Goal: Register for event/course

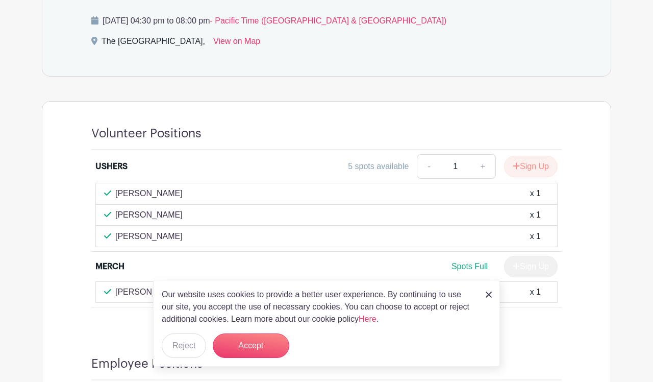
scroll to position [623, 0]
click at [475, 162] on button "Sign Up" at bounding box center [531, 166] width 54 height 21
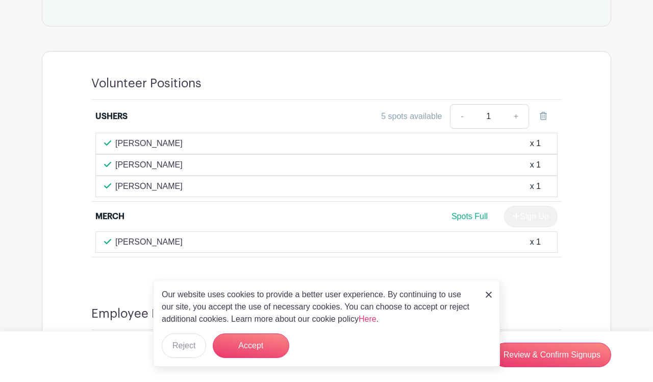
scroll to position [676, 0]
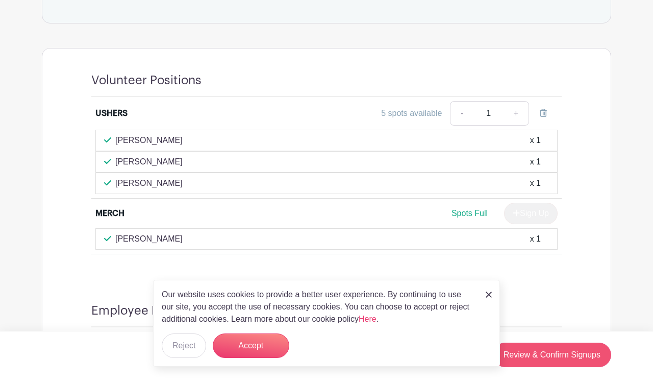
click at [475, 203] on link "Review & Confirm Signups" at bounding box center [552, 354] width 118 height 24
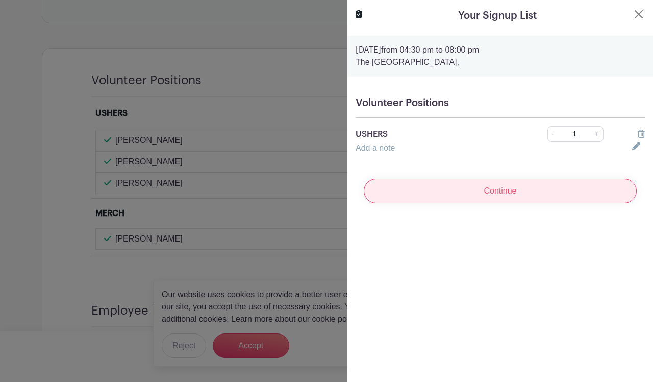
click at [475, 191] on input "Continue" at bounding box center [500, 191] width 273 height 24
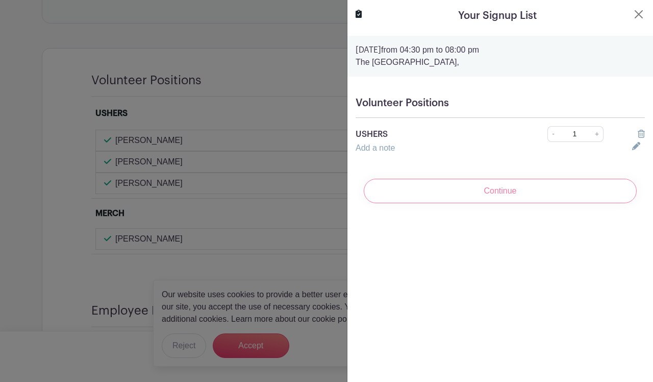
click at [242, 203] on div at bounding box center [326, 191] width 653 height 382
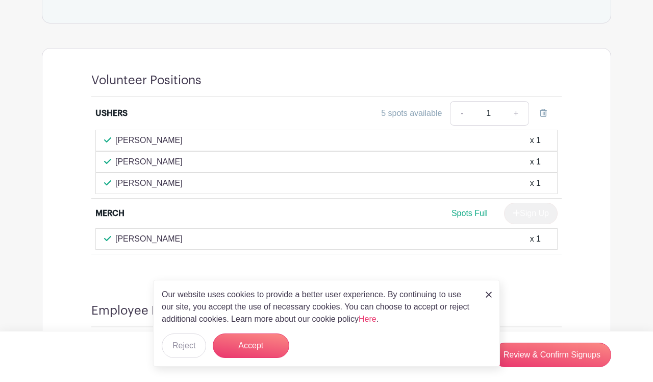
click at [242, 203] on button "Accept" at bounding box center [251, 345] width 77 height 24
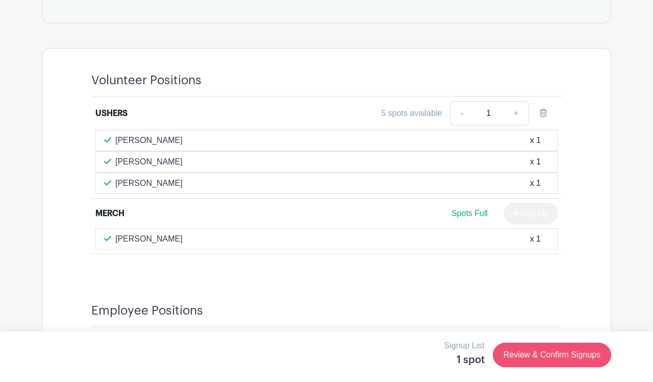
click at [475, 203] on link "Review & Confirm Signups" at bounding box center [552, 354] width 118 height 24
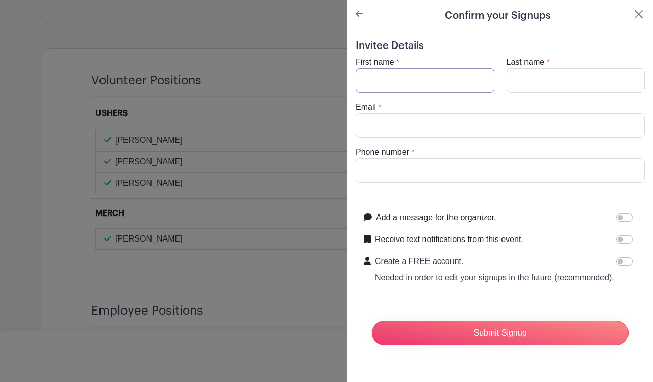
click at [475, 84] on input "First name" at bounding box center [425, 80] width 139 height 24
type input "Janet"
type input "Weidman"
type input "janet@astoriarealestate.net"
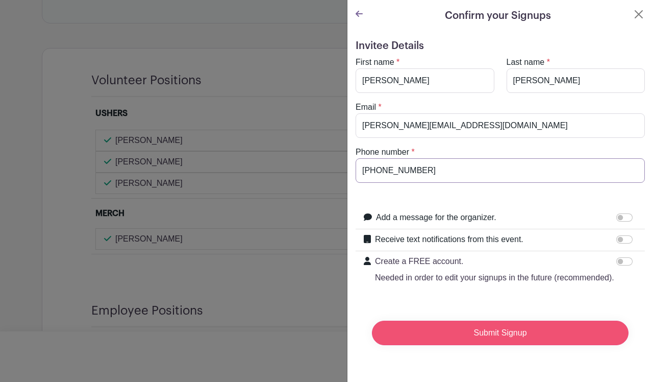
type input "503-741-0345"
click at [448, 203] on input "Submit Signup" at bounding box center [500, 332] width 257 height 24
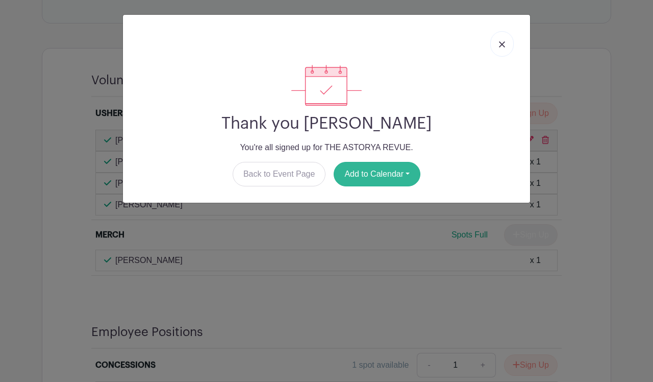
click at [393, 171] on button "Add to Calendar" at bounding box center [377, 174] width 87 height 24
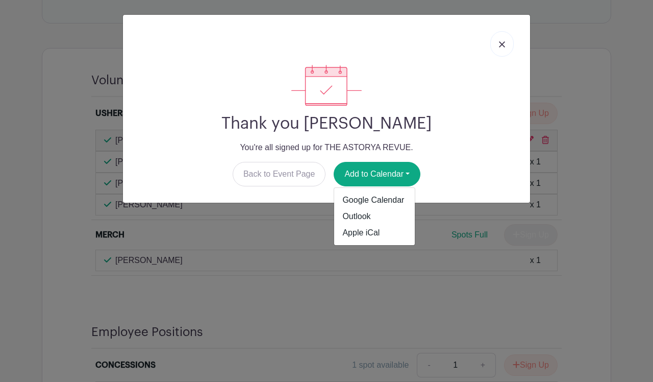
click at [475, 37] on link at bounding box center [501, 44] width 23 height 26
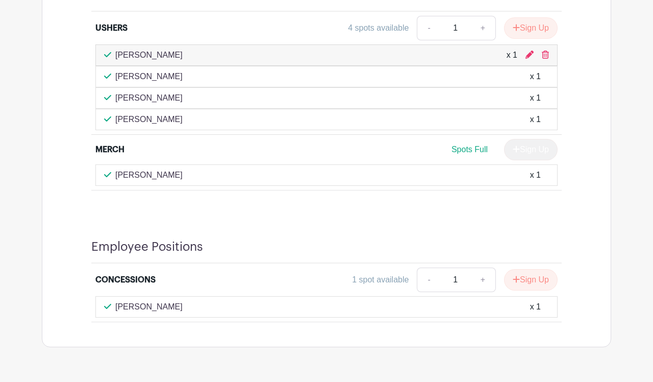
scroll to position [750, 0]
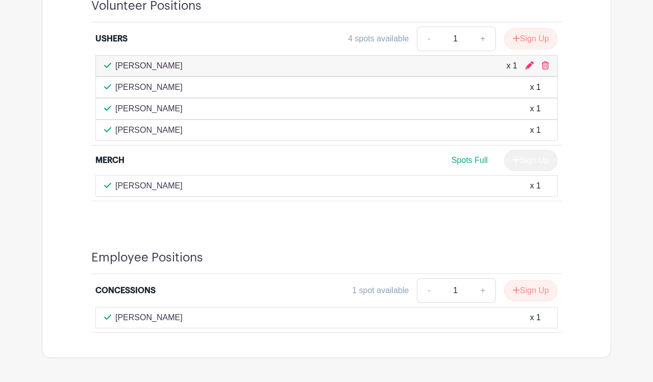
click at [109, 203] on div "Employee Positions CONCESSIONS 1 spot available - 1 + Sign Up Cyndi Wodrich x 1" at bounding box center [326, 292] width 519 height 132
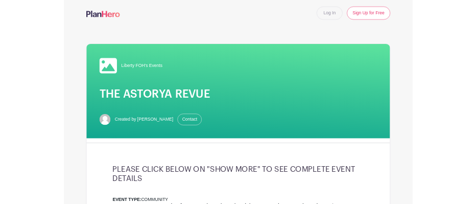
scroll to position [0, 0]
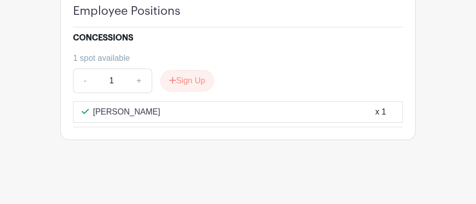
scroll to position [963, 0]
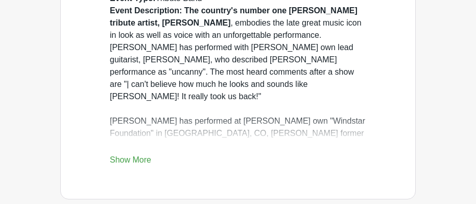
scroll to position [383, 0]
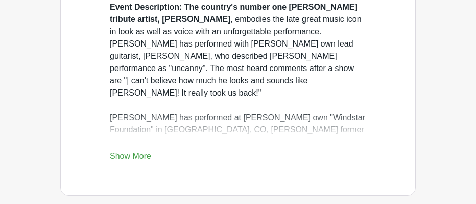
click at [141, 155] on link "Show More" at bounding box center [130, 158] width 41 height 13
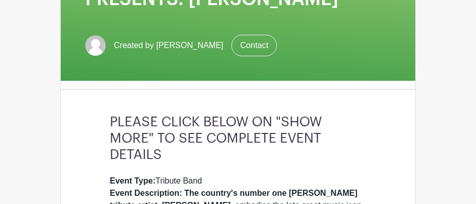
scroll to position [195, 0]
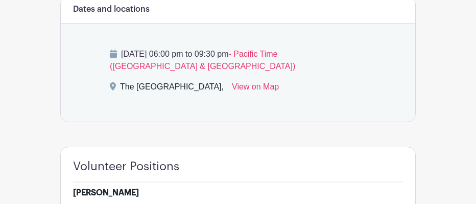
scroll to position [608, 0]
